Goal: Information Seeking & Learning: Learn about a topic

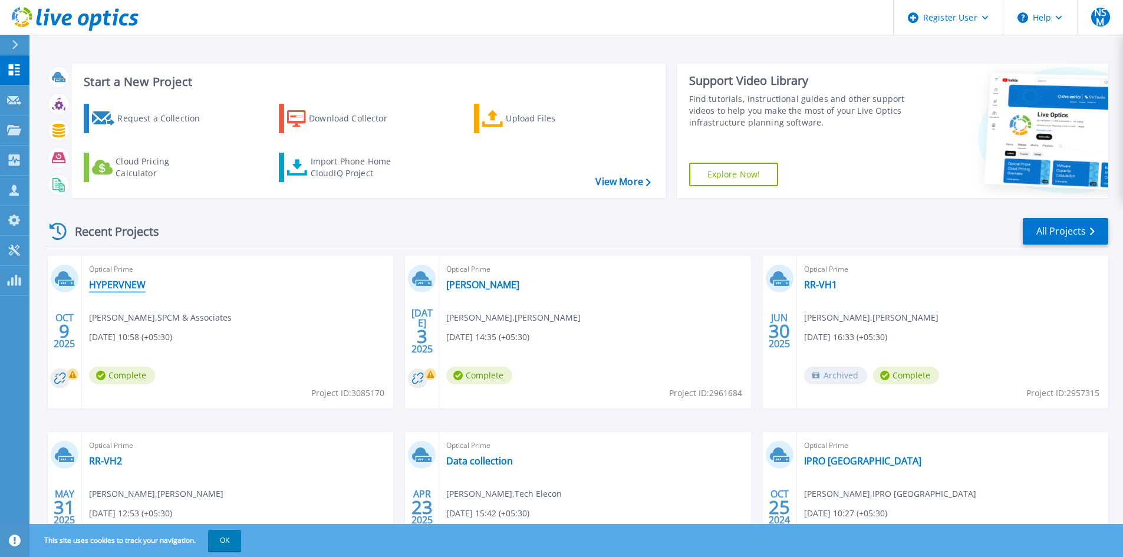
click at [144, 291] on link "HYPERVNEW" at bounding box center [117, 285] width 57 height 12
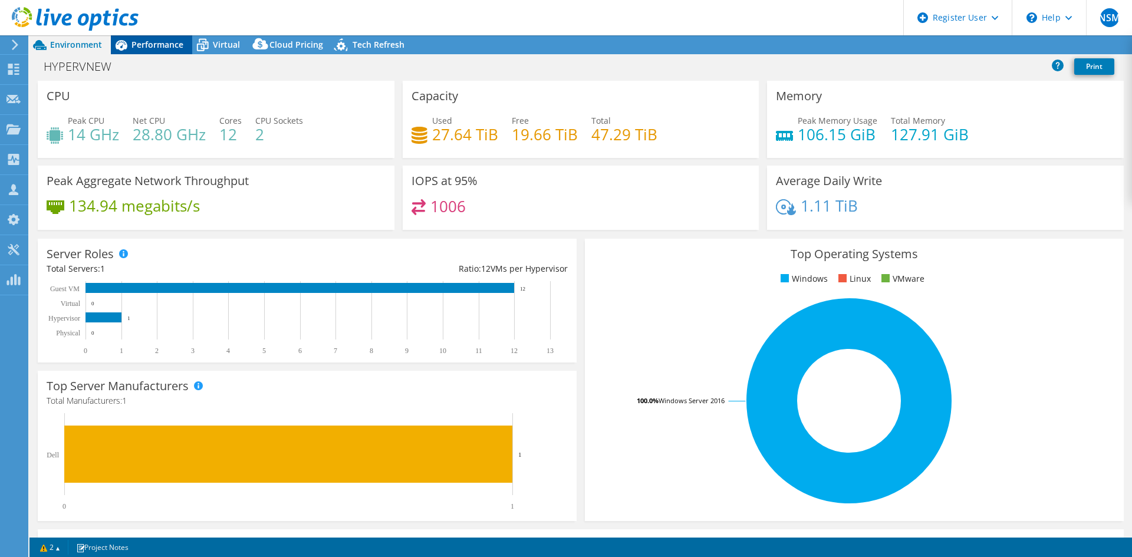
click at [164, 48] on span "Performance" at bounding box center [157, 44] width 52 height 11
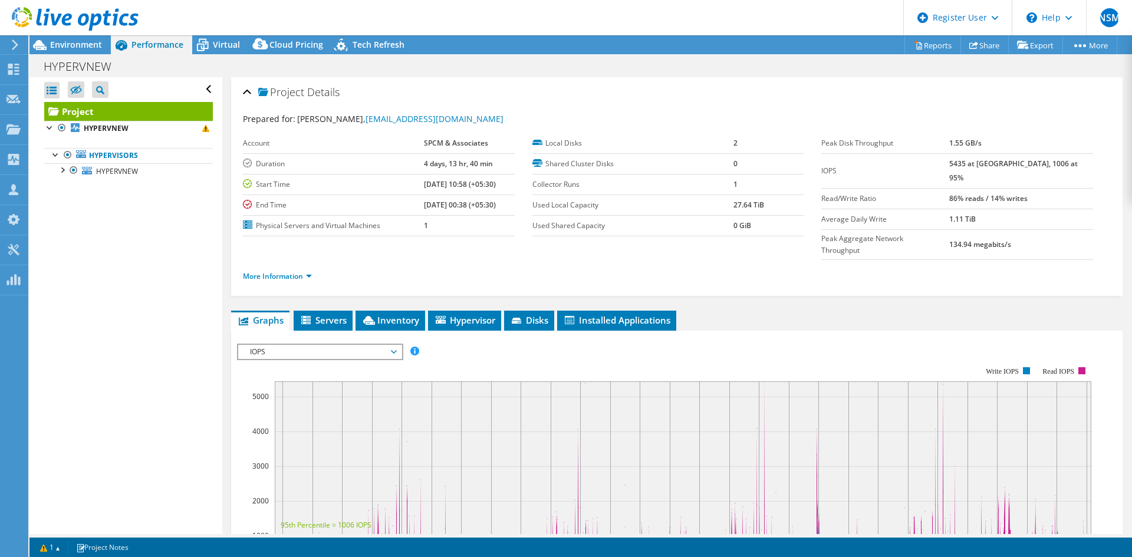
select select "USD"
select select "[GEOGRAPHIC_DATA]"
select select "INR"
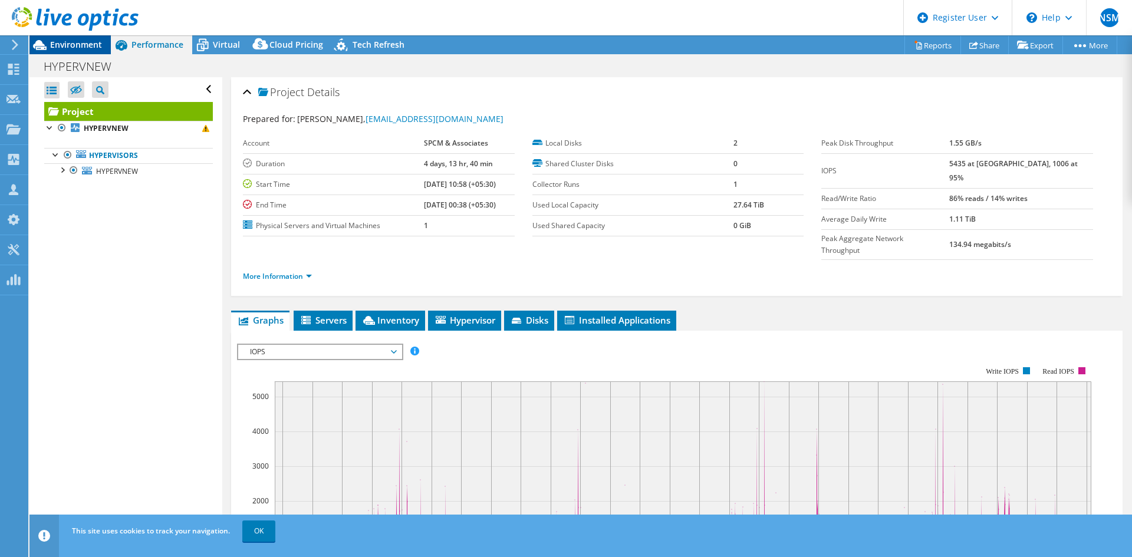
click at [54, 42] on span "Environment" at bounding box center [76, 44] width 52 height 11
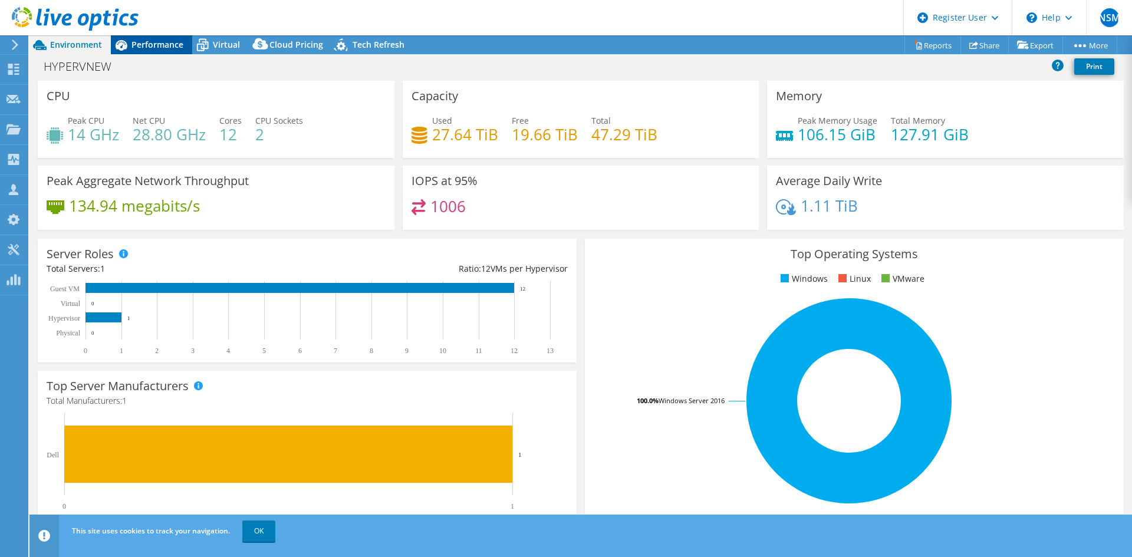
click at [137, 41] on span "Performance" at bounding box center [157, 44] width 52 height 11
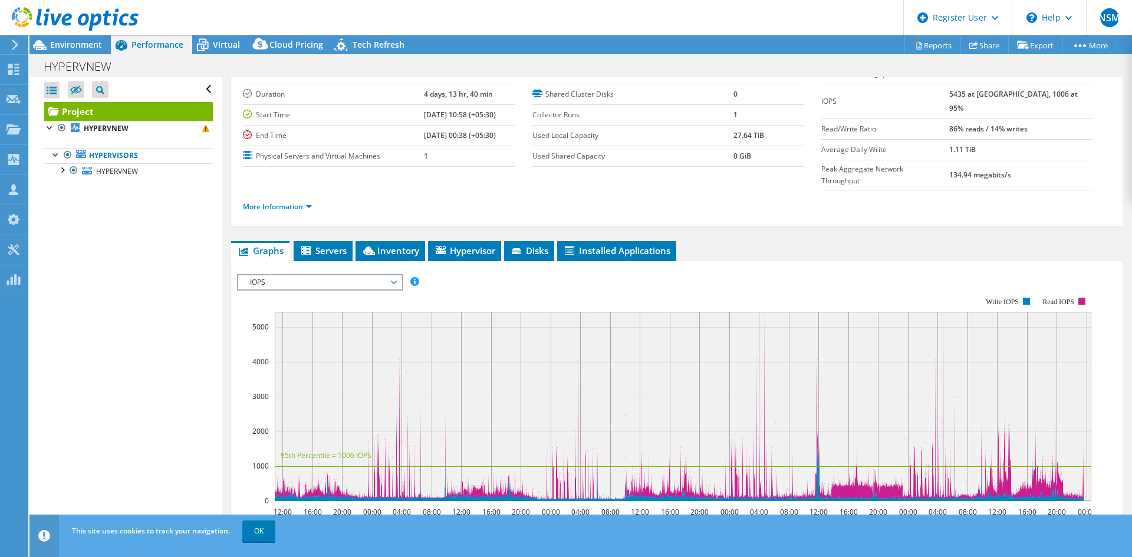
scroll to position [59, 0]
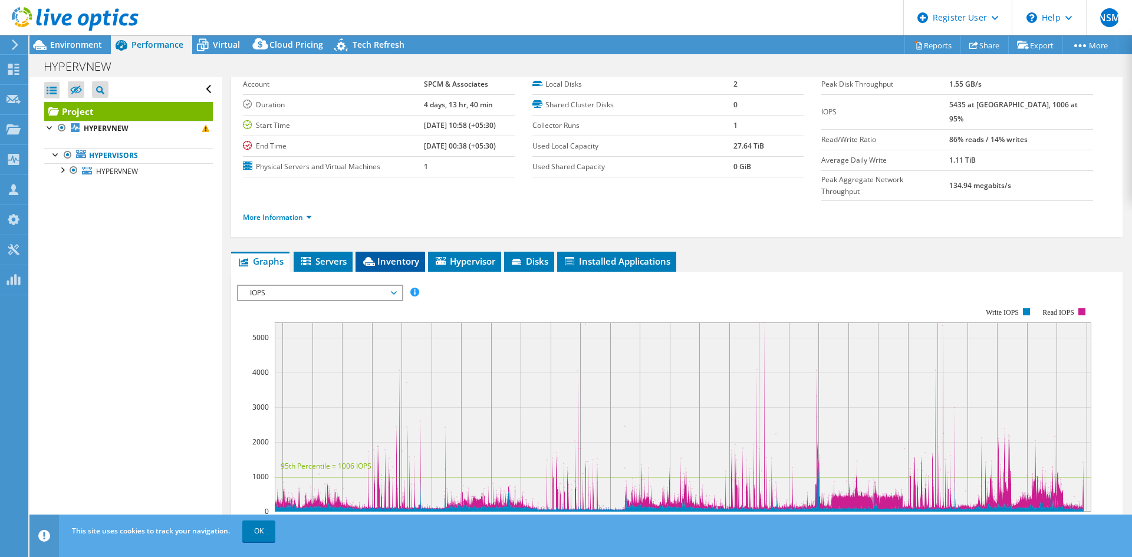
click at [400, 252] on li "Inventory" at bounding box center [390, 262] width 70 height 20
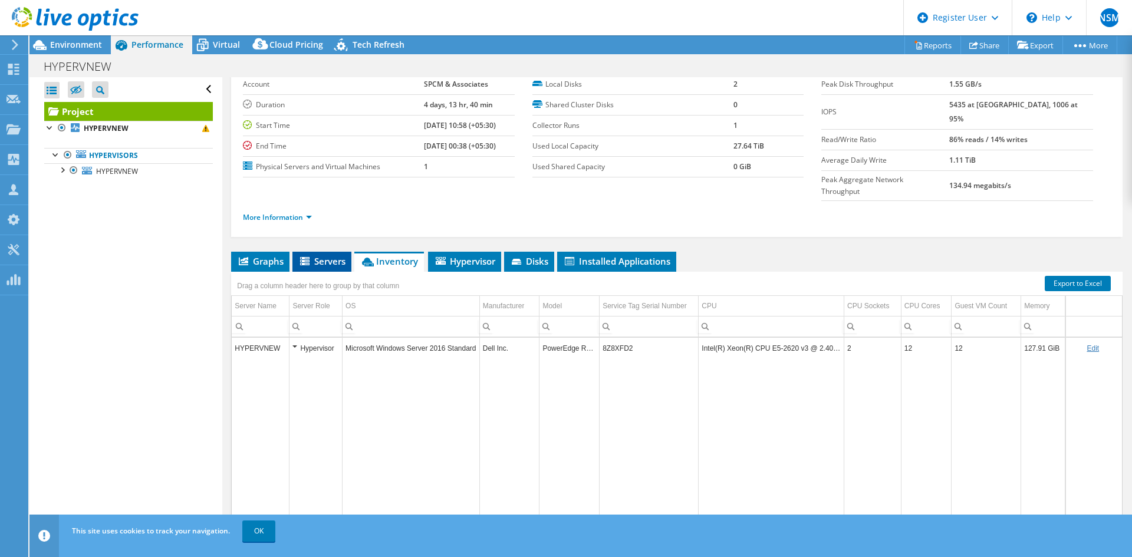
click at [325, 255] on span "Servers" at bounding box center [321, 261] width 47 height 12
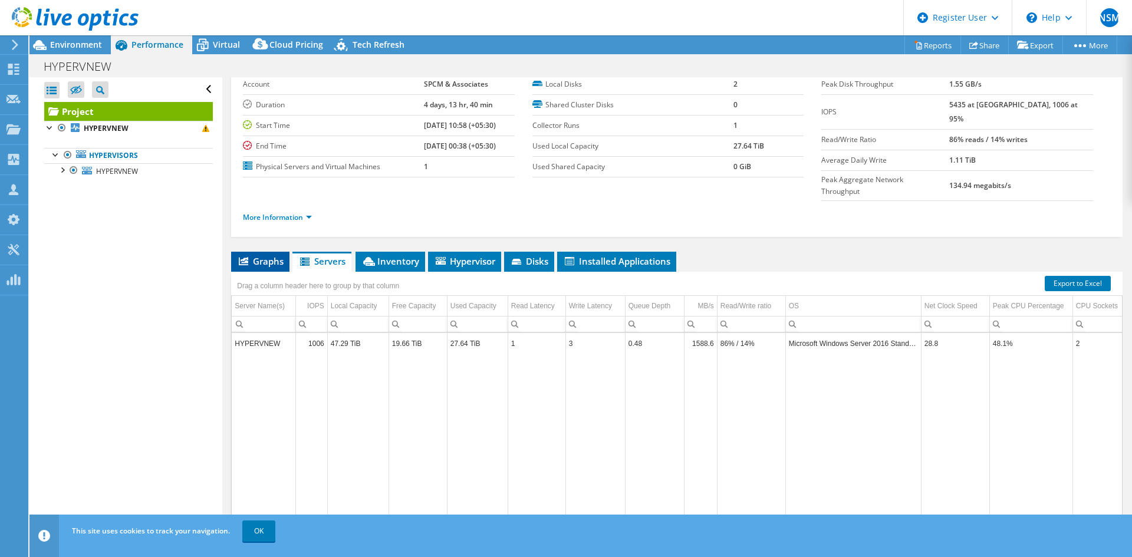
click at [258, 255] on span "Graphs" at bounding box center [260, 261] width 47 height 12
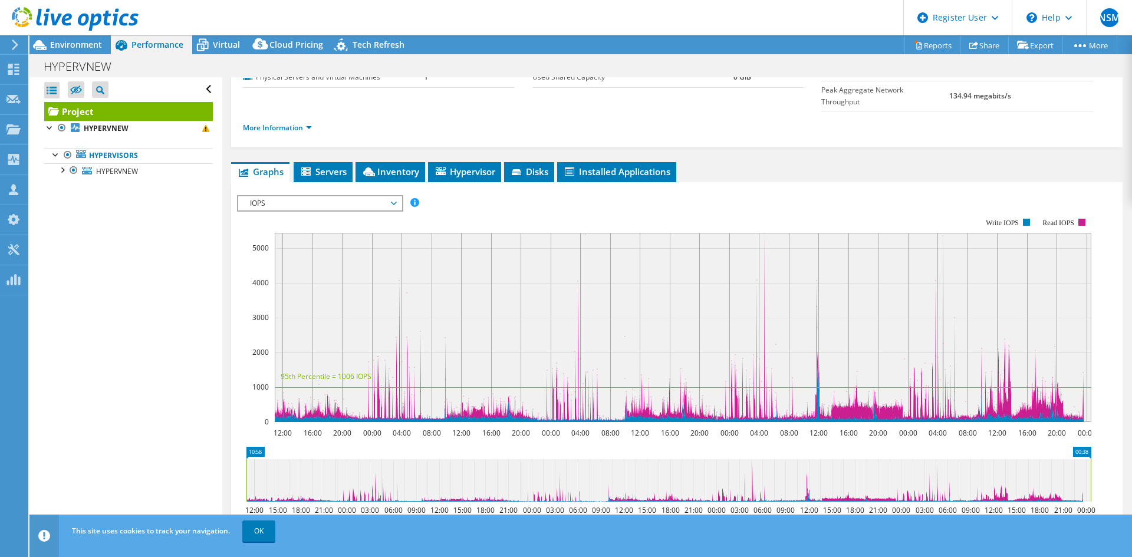
scroll to position [177, 0]
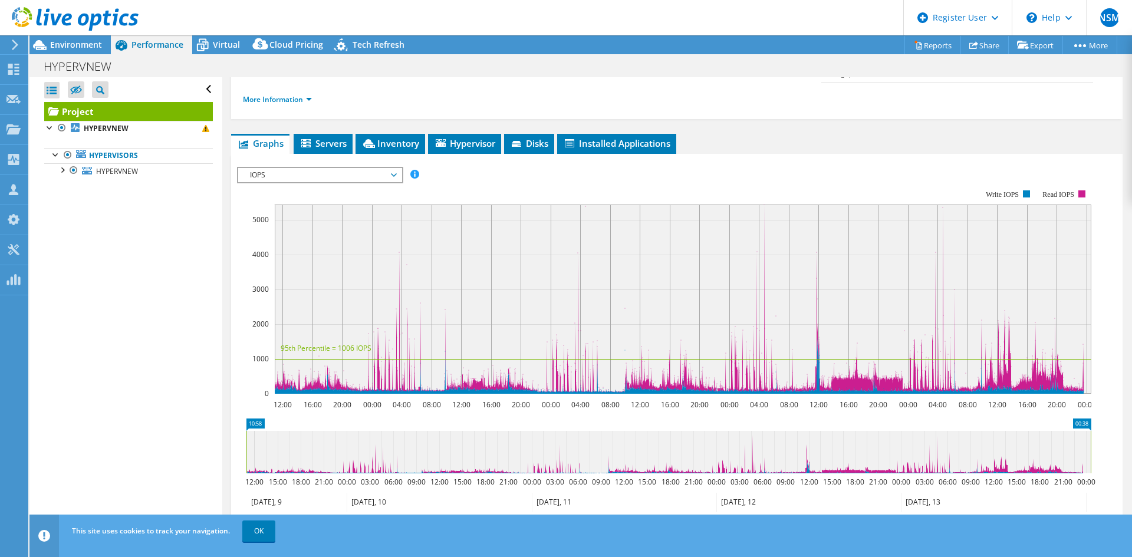
click at [329, 168] on span "IOPS" at bounding box center [320, 175] width 152 height 14
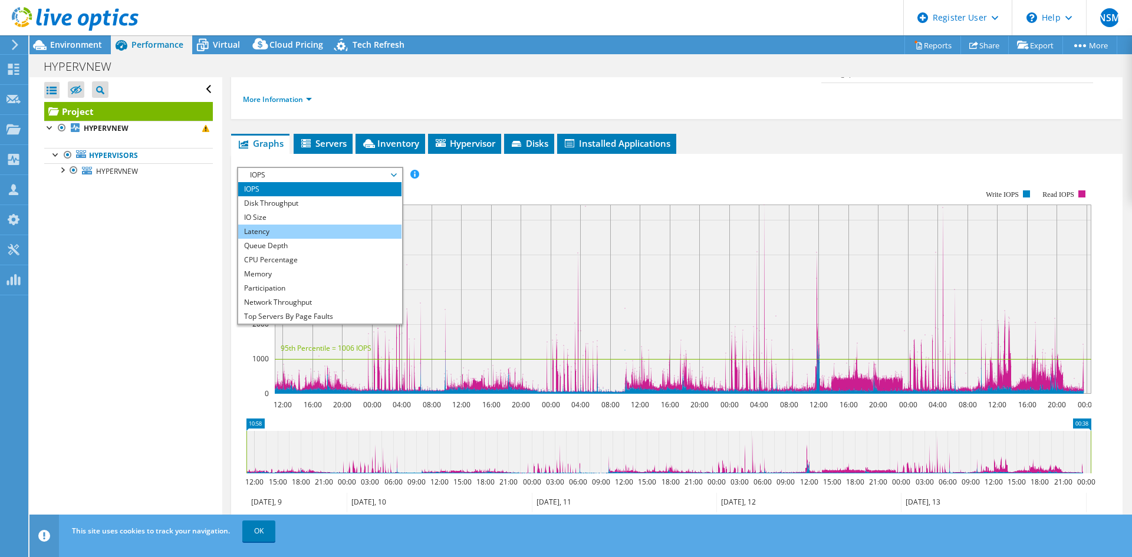
click at [314, 225] on li "Latency" at bounding box center [319, 232] width 163 height 14
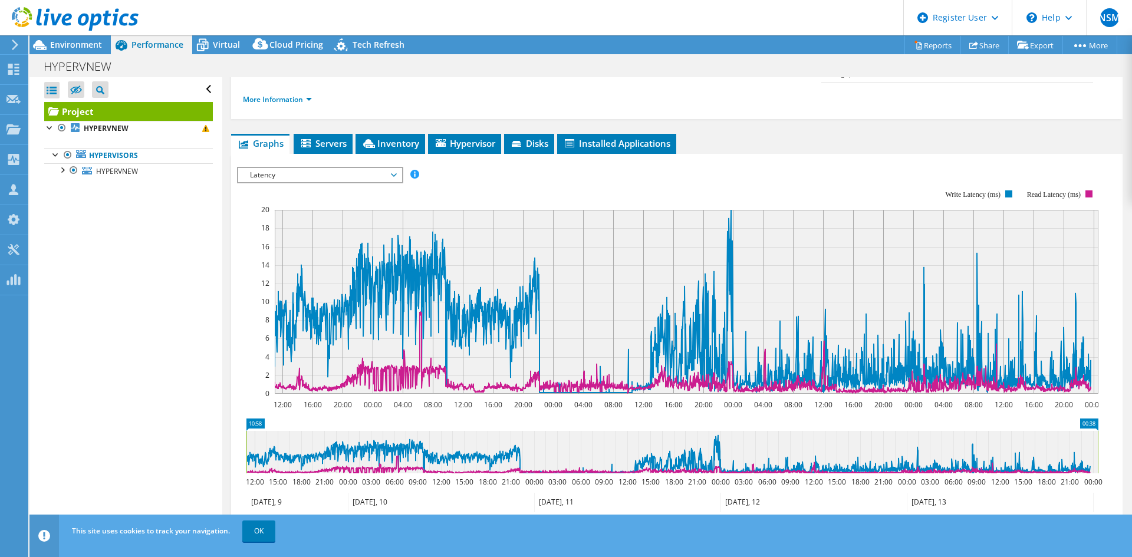
scroll to position [0, 0]
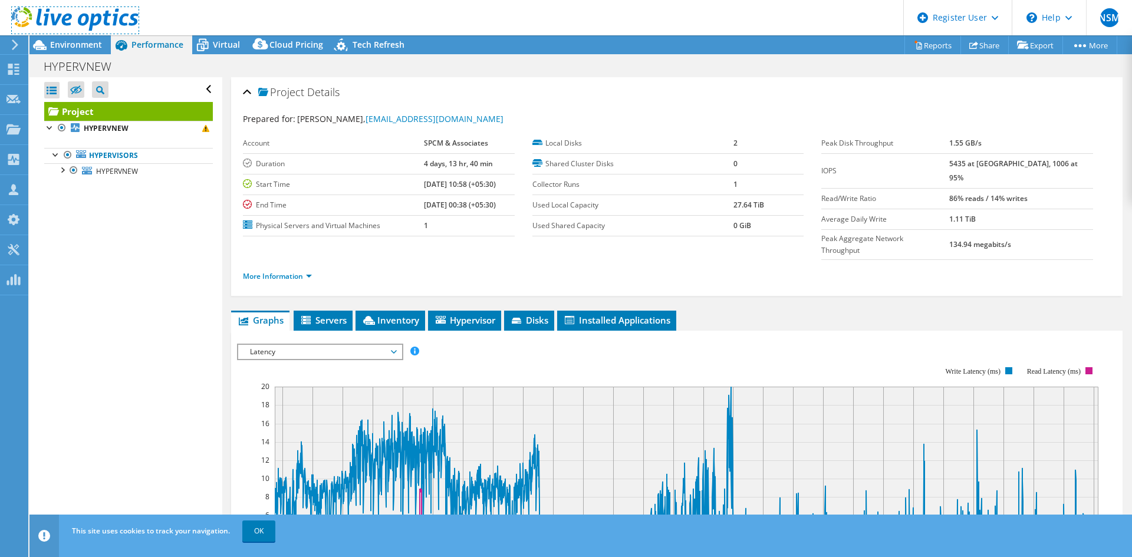
click at [79, 33] on link at bounding box center [75, 29] width 127 height 10
click at [78, 42] on span "Environment" at bounding box center [76, 44] width 52 height 11
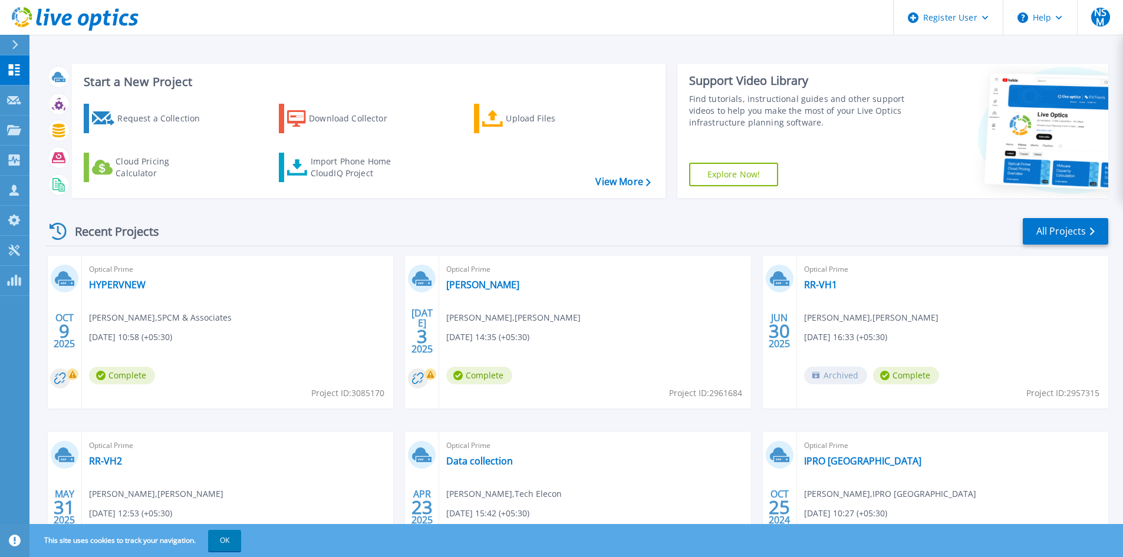
click at [174, 292] on div "Optical Prime HYPERVNEW Deepali Malewadi , SPCM & Associates 10/09/2025, 10:58 …" at bounding box center [237, 332] width 311 height 153
click at [117, 279] on link "HYPERVNEW" at bounding box center [117, 285] width 57 height 12
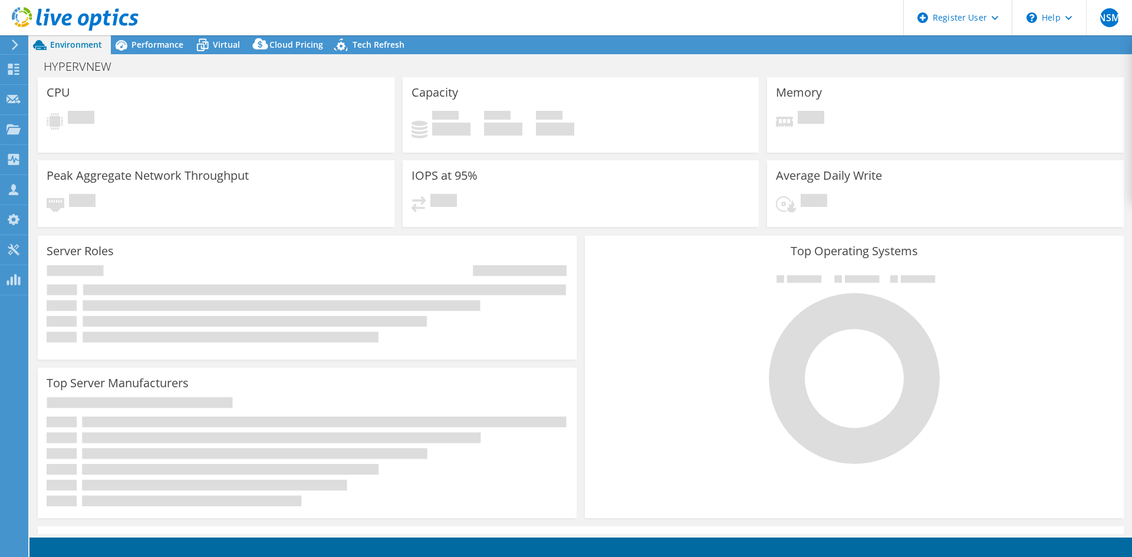
select select "[GEOGRAPHIC_DATA]"
select select "INR"
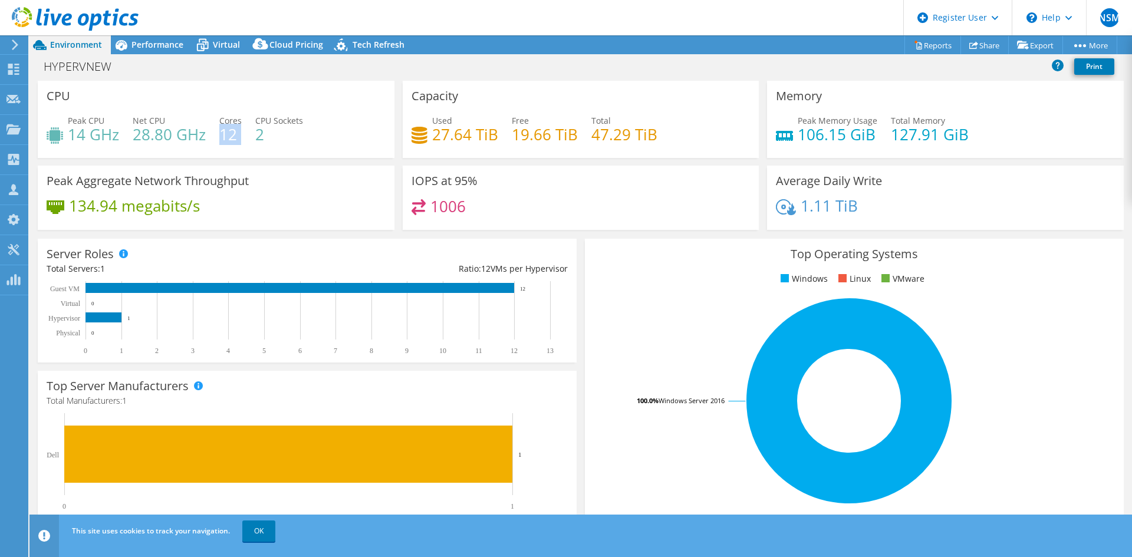
drag, startPoint x: 222, startPoint y: 138, endPoint x: 252, endPoint y: 138, distance: 30.1
click at [252, 138] on div "Peak CPU 14 GHz Net CPU 28.80 GHz Cores 12 CPU Sockets 2" at bounding box center [216, 133] width 339 height 38
drag, startPoint x: 147, startPoint y: 322, endPoint x: 50, endPoint y: 266, distance: 112.2
click at [50, 266] on div "Server Roles Physical Servers represent bare metal servers that were targets of…" at bounding box center [307, 301] width 539 height 124
